Goal: Find contact information: Find contact information

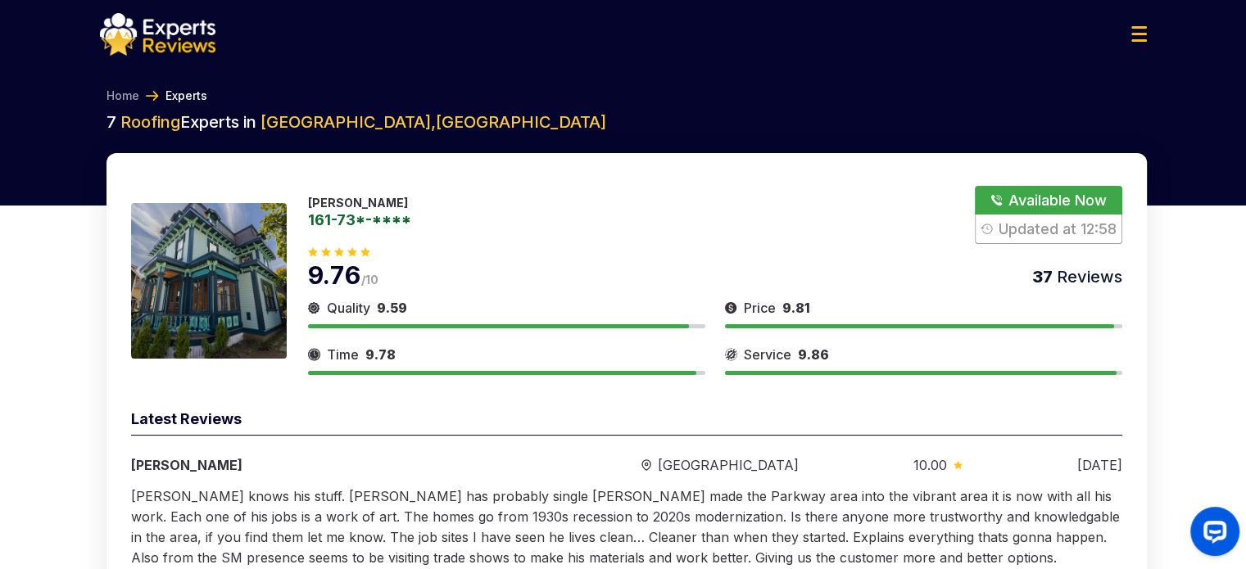
click at [1059, 199] on button "Show Number" at bounding box center [1048, 215] width 147 height 58
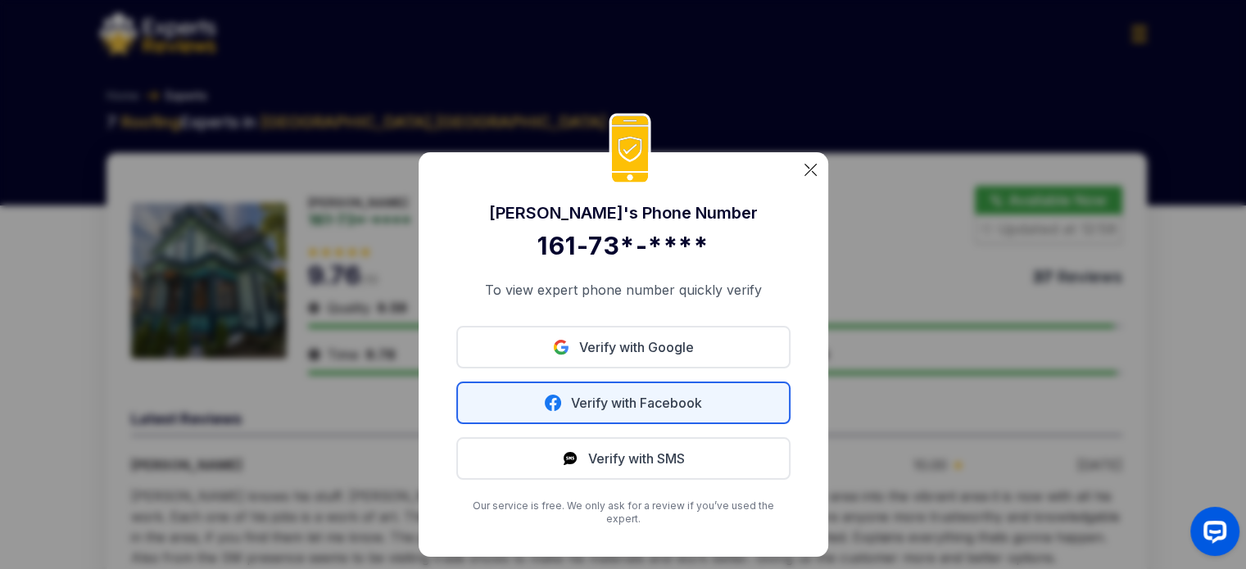
click at [655, 415] on link "Verify with Facebook" at bounding box center [623, 403] width 334 height 43
